Goal: Navigation & Orientation: Find specific page/section

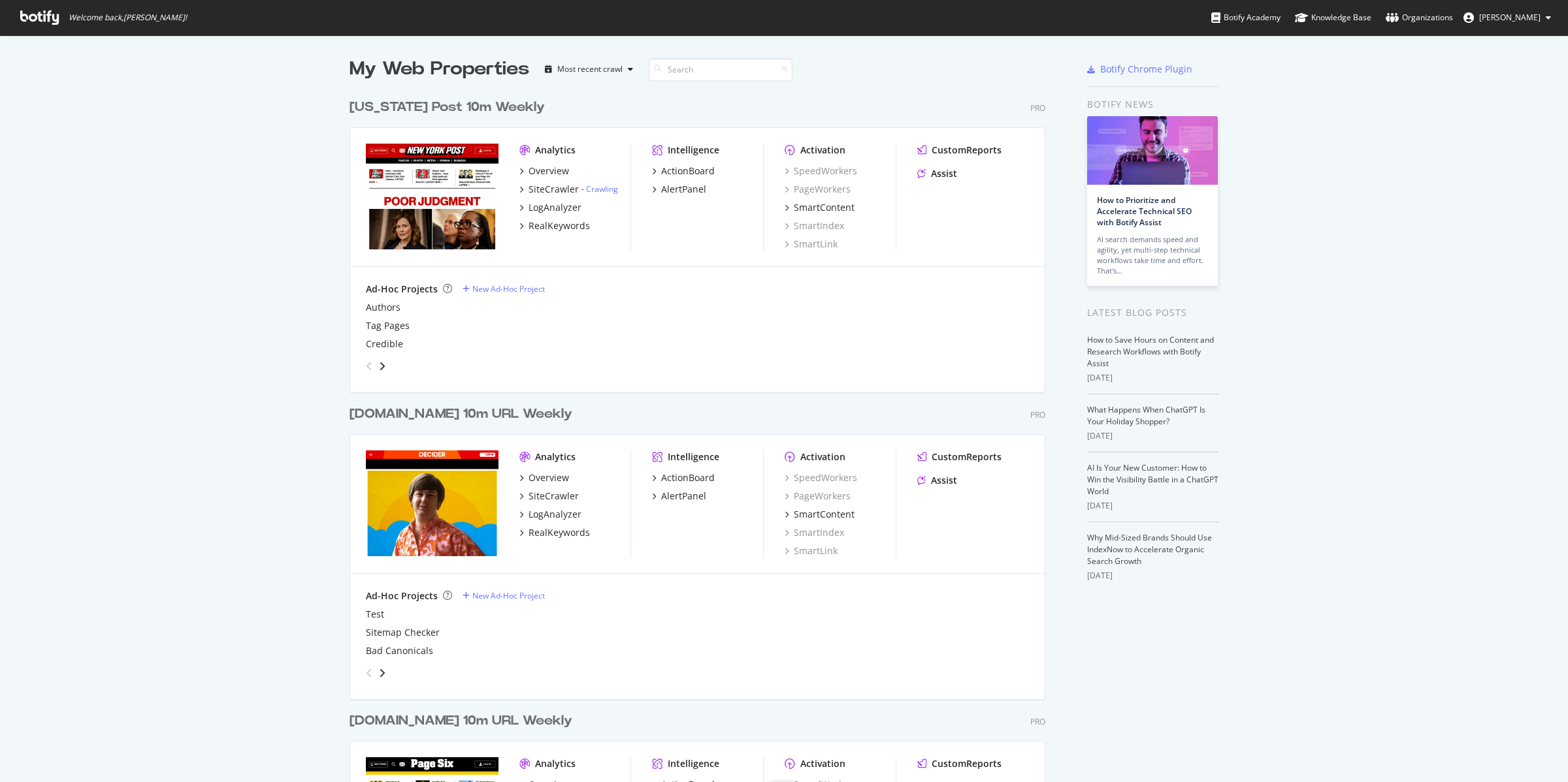
scroll to position [770, 1543]
click at [535, 168] on div "Overview" at bounding box center [549, 170] width 41 height 13
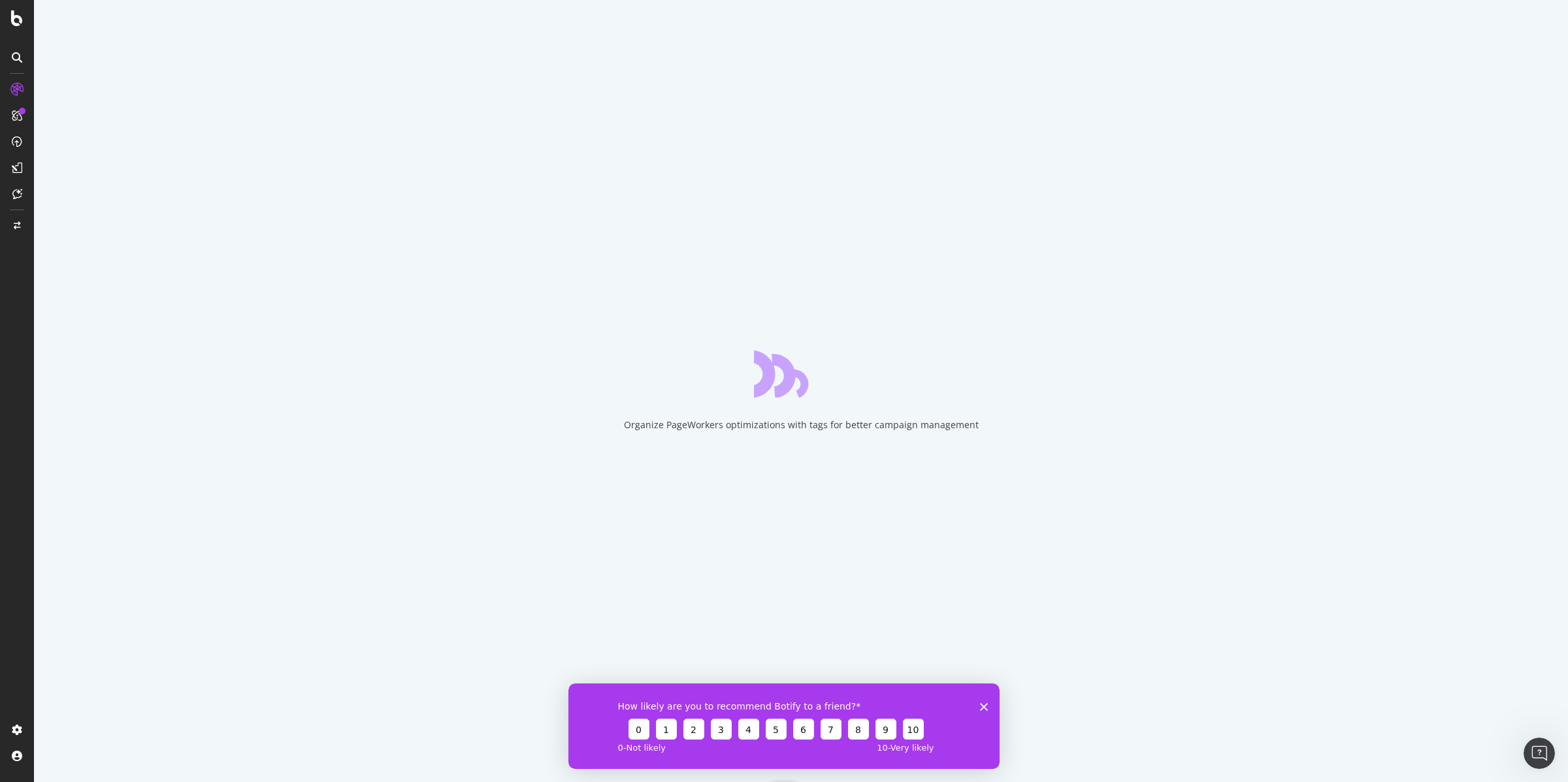
drag, startPoint x: 986, startPoint y: 703, endPoint x: 985, endPoint y: 683, distance: 20.0
click at [985, 703] on icon "Close survey" at bounding box center [984, 706] width 8 height 8
